Goal: Task Accomplishment & Management: Manage account settings

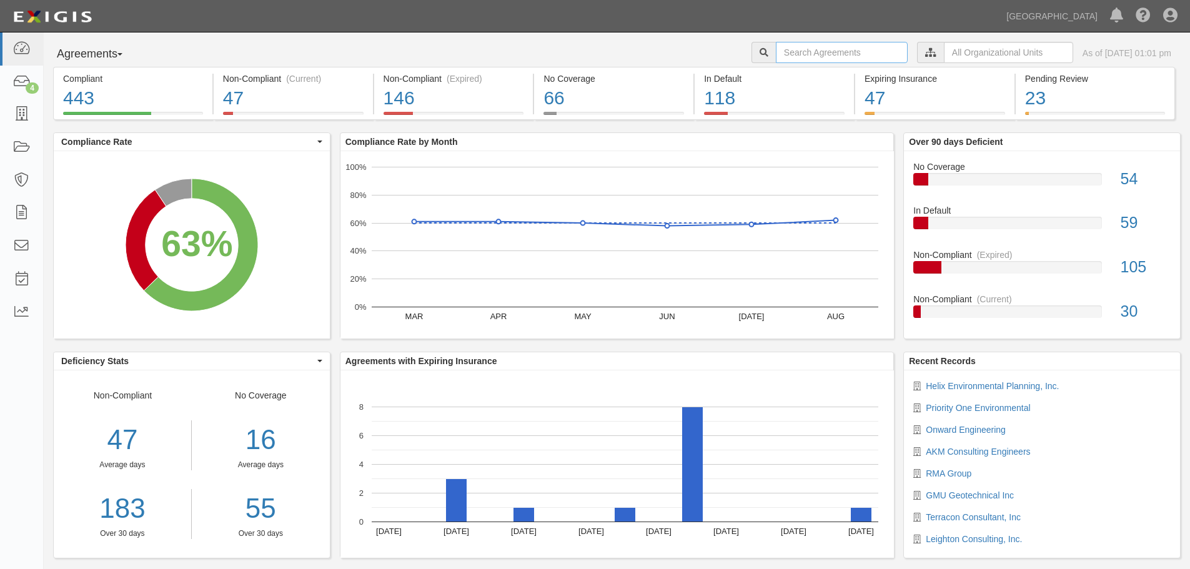
click at [803, 57] on input "text" at bounding box center [842, 52] width 132 height 21
type input "a2022-128"
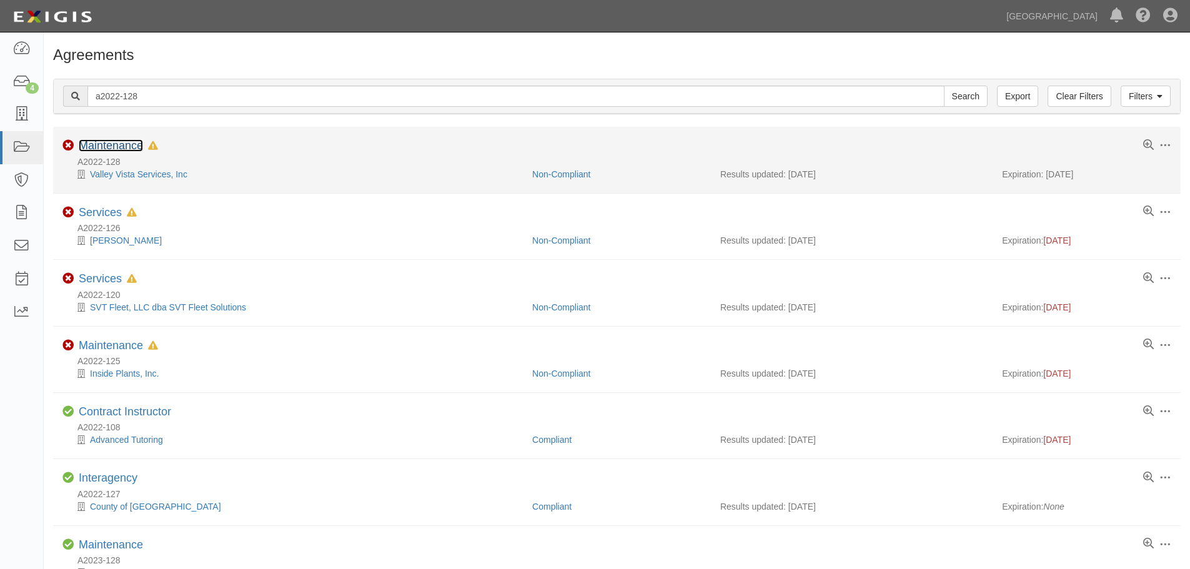
click at [133, 145] on link "Maintenance" at bounding box center [111, 145] width 64 height 12
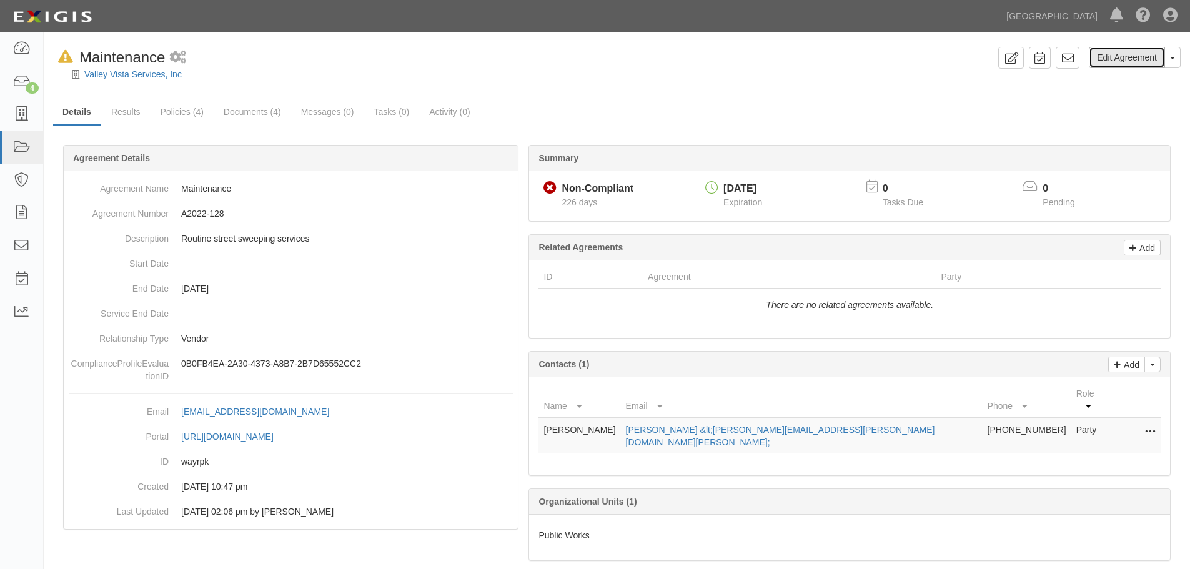
click at [1147, 60] on link "Edit Agreement" at bounding box center [1127, 57] width 76 height 21
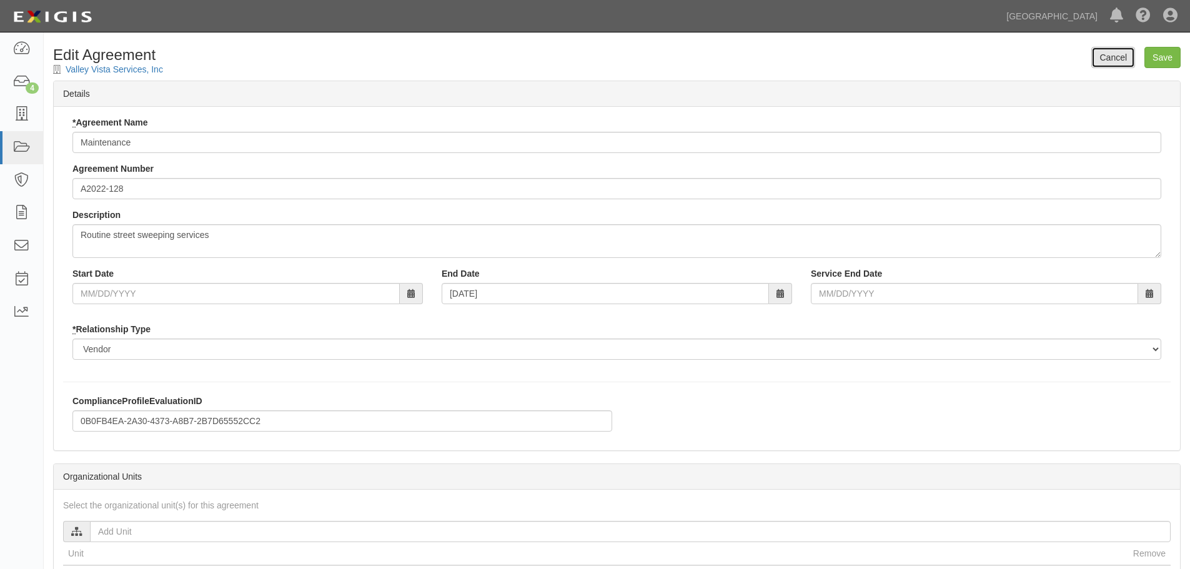
click at [1107, 54] on link "Cancel" at bounding box center [1113, 57] width 44 height 21
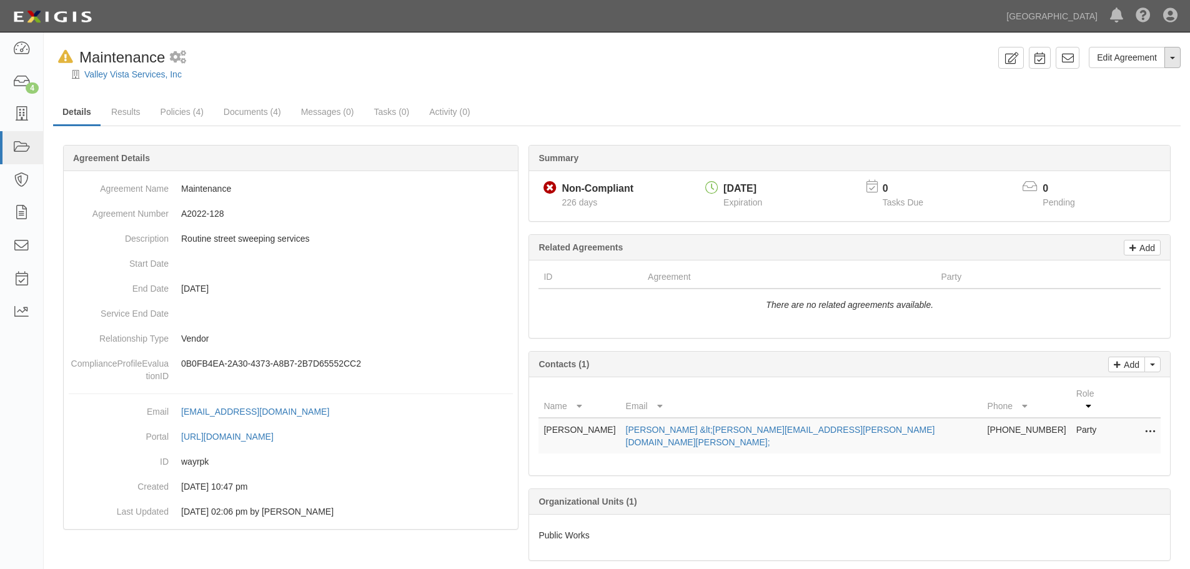
click at [1169, 61] on button "Toggle Agreement Dropdown" at bounding box center [1172, 57] width 16 height 21
click at [1145, 97] on link "Archive Agreement" at bounding box center [1129, 97] width 101 height 16
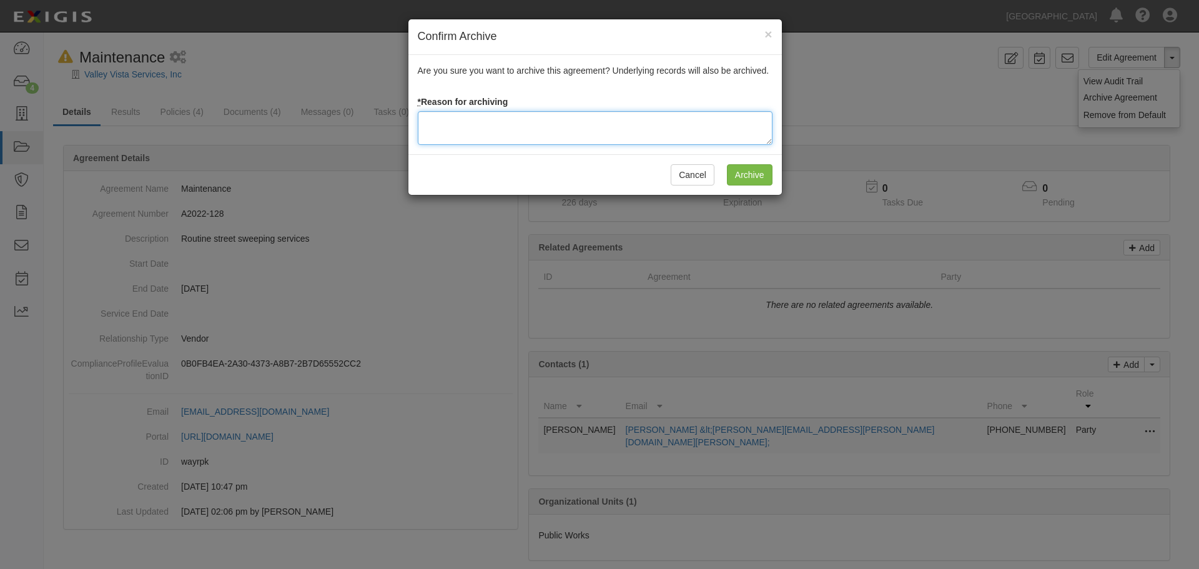
click at [582, 118] on textarea at bounding box center [595, 128] width 355 height 34
paste textarea "Agreement terminated [DATE] - JC"
click at [537, 122] on textarea "Agreement terminated [DATE] - JC" at bounding box center [595, 128] width 355 height 34
type textarea "Agreement terminated [DATE] - JC"
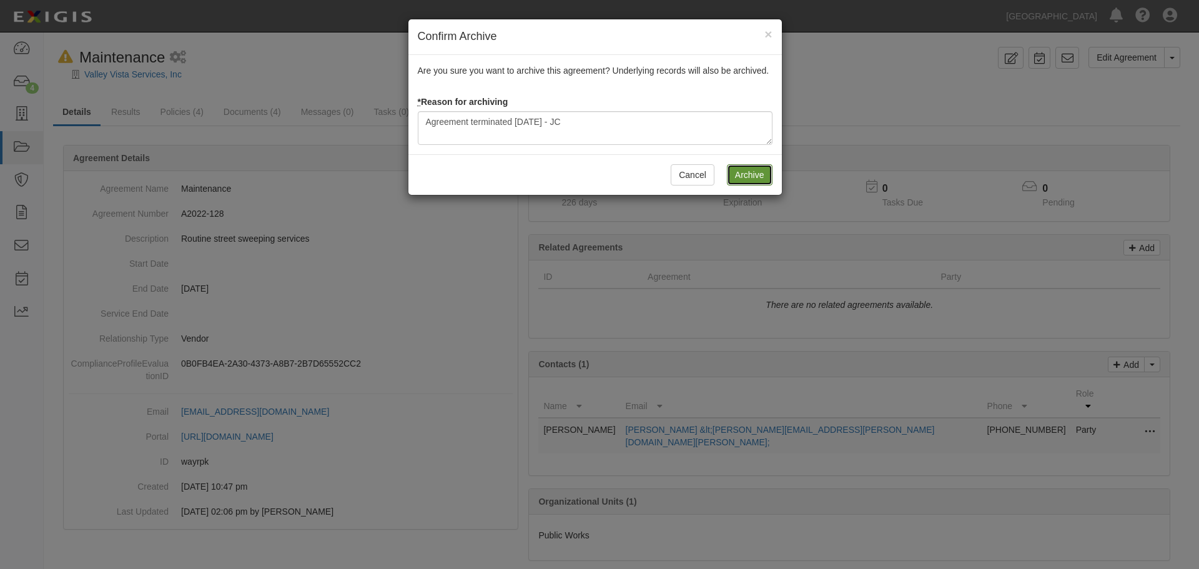
click at [754, 167] on input "Archive" at bounding box center [750, 174] width 46 height 21
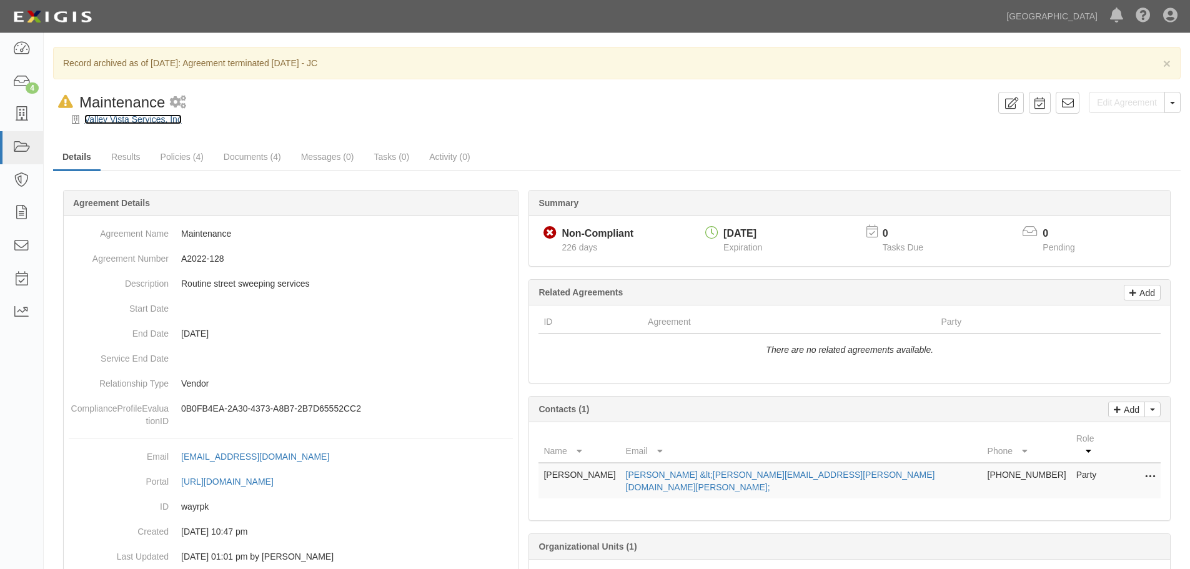
click at [126, 120] on link "Valley Vista Services, Inc" at bounding box center [132, 119] width 97 height 10
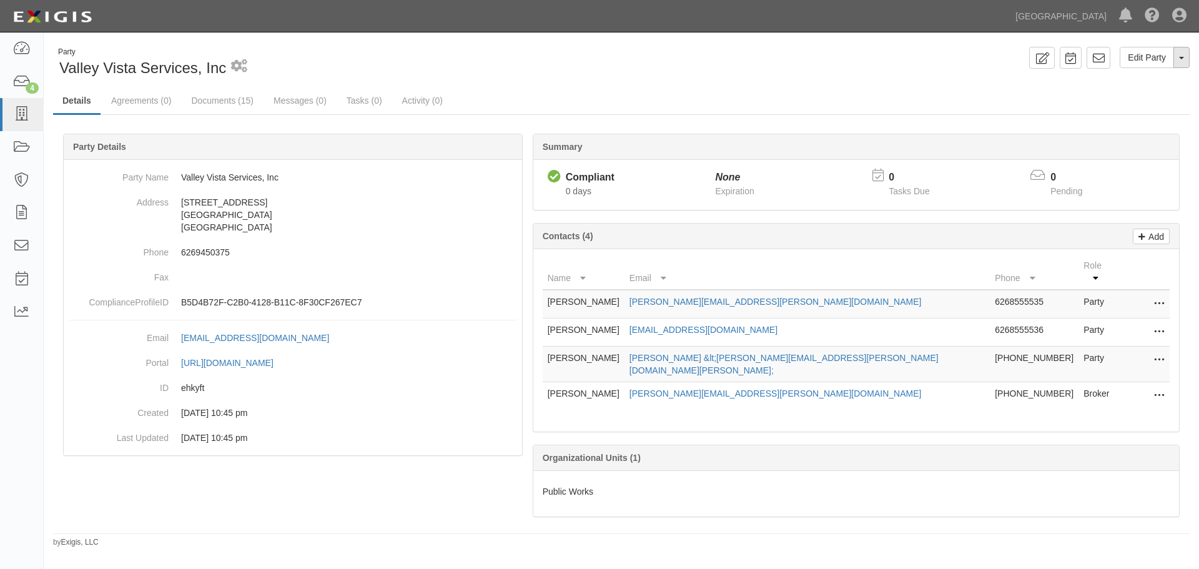
click at [1187, 59] on button "Toggle Party Dropdown" at bounding box center [1182, 57] width 16 height 21
click at [1142, 94] on link "Archive Party" at bounding box center [1140, 97] width 99 height 16
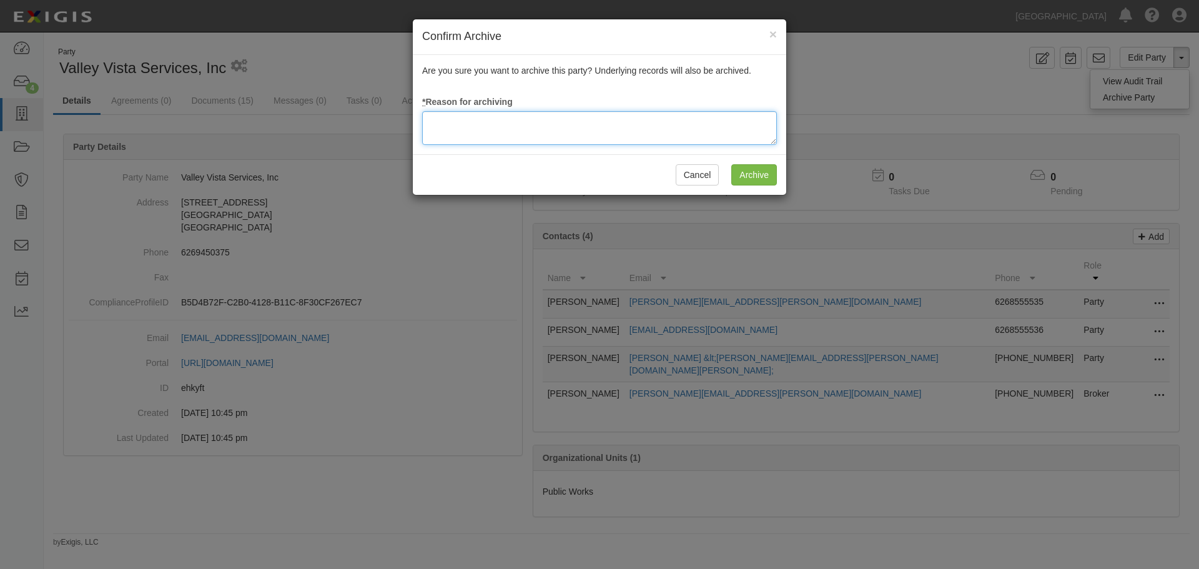
click at [583, 117] on textarea at bounding box center [599, 128] width 355 height 34
paste textarea "Agreement terminated [DATE] - JC"
click at [538, 121] on textarea "Agreement terminated [DATE] - JC" at bounding box center [599, 128] width 355 height 34
type textarea "Agreement terminated [DATE] - JC"
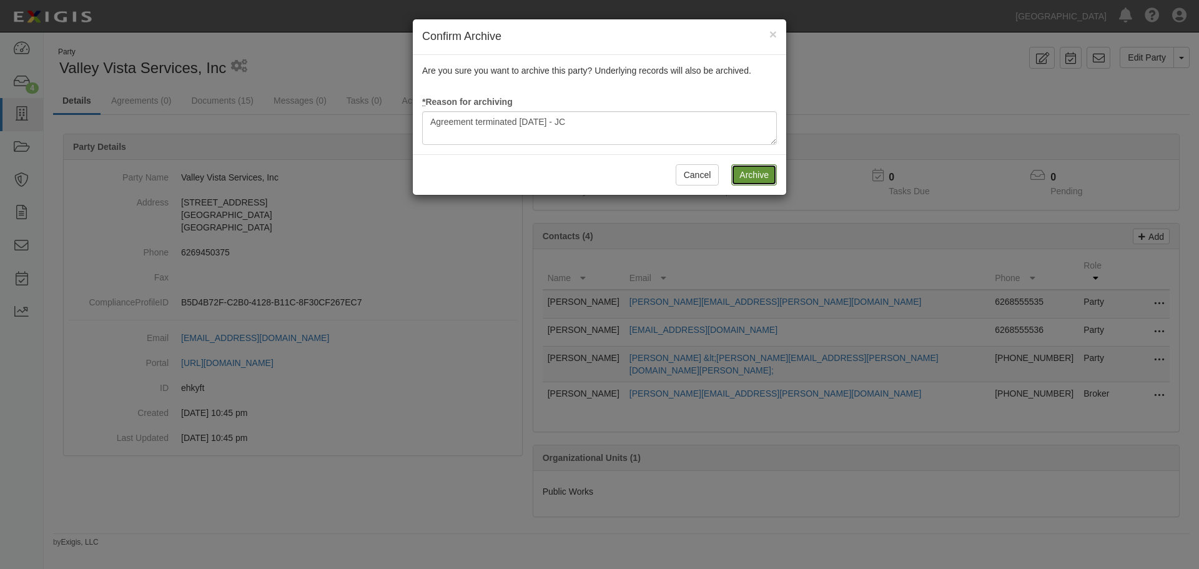
click at [763, 176] on input "Archive" at bounding box center [754, 174] width 46 height 21
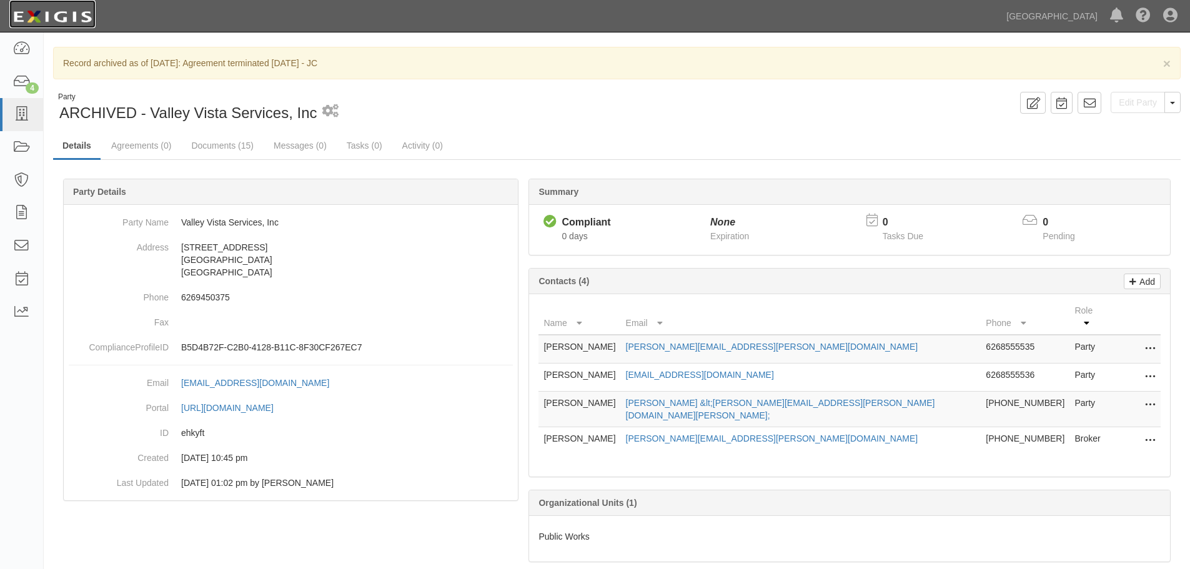
click at [68, 19] on img at bounding box center [52, 17] width 86 height 22
click at [1167, 18] on icon at bounding box center [1170, 16] width 14 height 15
click at [1120, 71] on link "Sign Out" at bounding box center [1133, 73] width 99 height 25
